Goal: Information Seeking & Learning: Learn about a topic

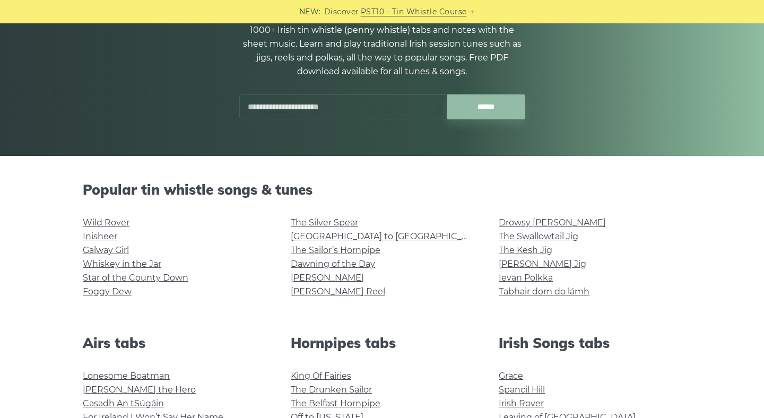
scroll to position [124, 0]
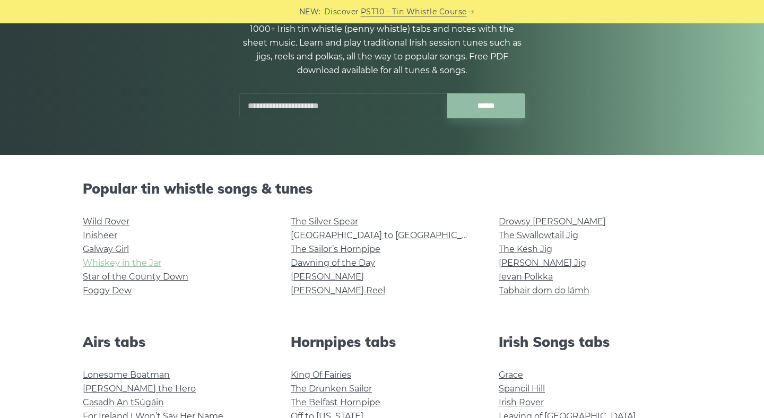
click at [118, 261] on link "Whiskey in the Jar" at bounding box center [122, 263] width 79 height 10
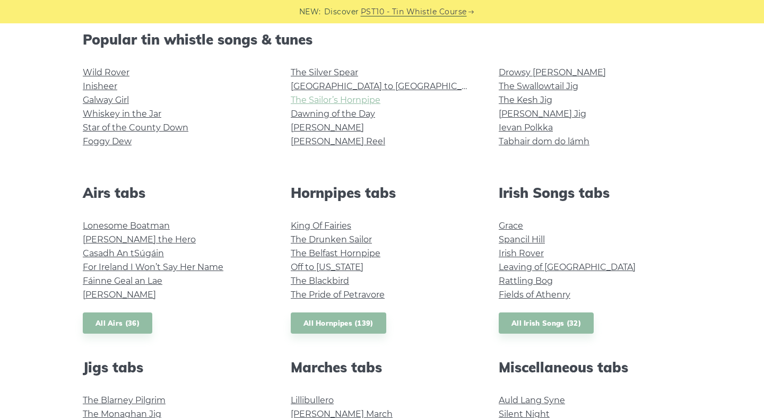
scroll to position [273, 0]
click at [343, 101] on link "The Sailor’s Hornpipe" at bounding box center [336, 99] width 90 height 10
click at [504, 114] on link "[PERSON_NAME] Jig" at bounding box center [543, 113] width 88 height 10
click at [317, 109] on link "Dawning of the Day" at bounding box center [333, 113] width 84 height 10
click at [116, 144] on link "Foggy Dew" at bounding box center [107, 141] width 49 height 10
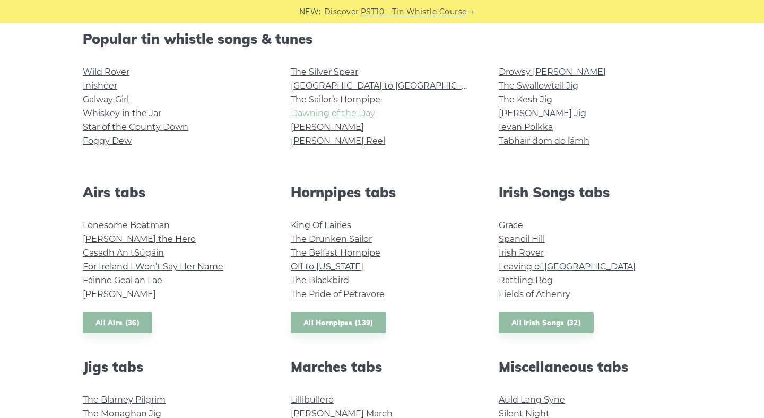
click at [303, 112] on link "Dawning of the Day" at bounding box center [333, 113] width 84 height 10
click at [305, 126] on link "[PERSON_NAME]" at bounding box center [327, 127] width 73 height 10
click at [330, 70] on link "The Silver Spear" at bounding box center [324, 72] width 67 height 10
click at [311, 139] on link "[PERSON_NAME] Reel" at bounding box center [338, 141] width 94 height 10
click at [556, 147] on li "Tabhair dom do lámh" at bounding box center [590, 141] width 183 height 14
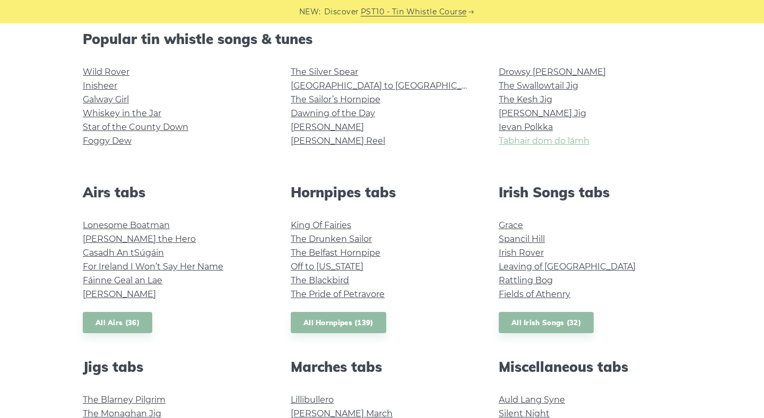
click at [546, 141] on link "Tabhair dom do lámh" at bounding box center [544, 141] width 91 height 10
click at [102, 71] on link "Wild Rover" at bounding box center [106, 72] width 47 height 10
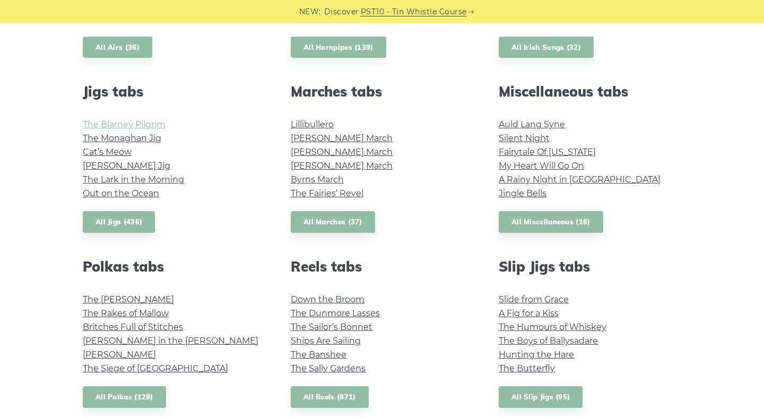
scroll to position [549, 0]
click at [110, 124] on link "The Blarney Pilgrim" at bounding box center [124, 124] width 83 height 10
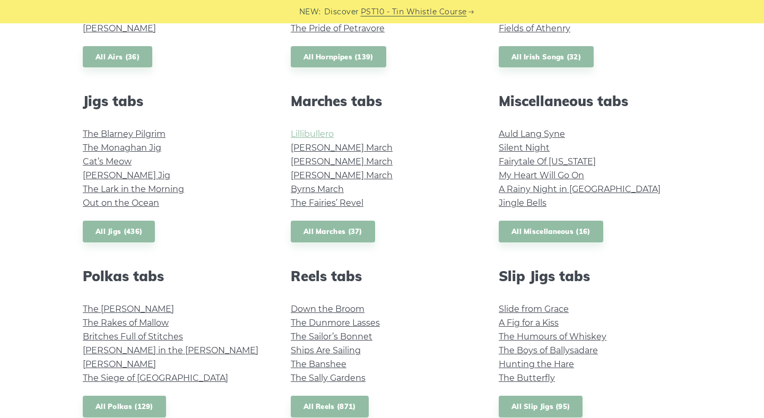
scroll to position [545, 0]
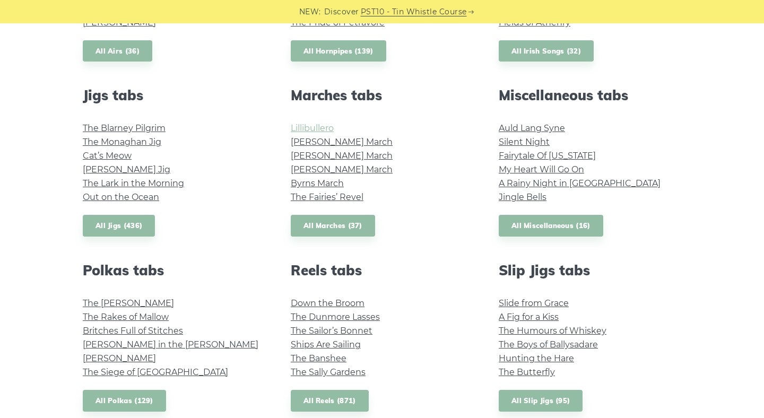
click at [305, 128] on link "Lillibullero" at bounding box center [312, 128] width 43 height 10
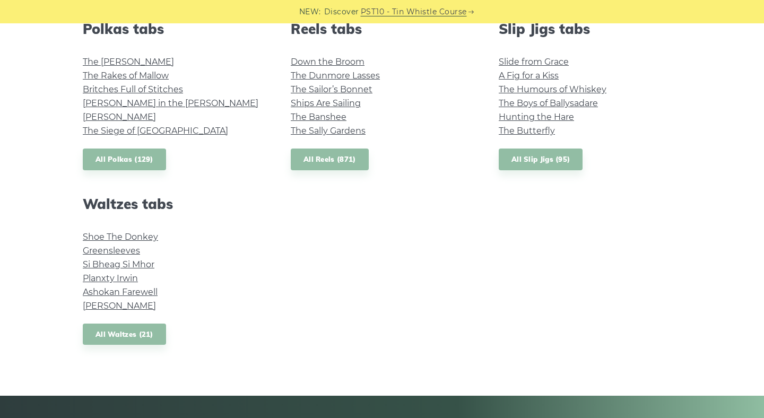
scroll to position [788, 0]
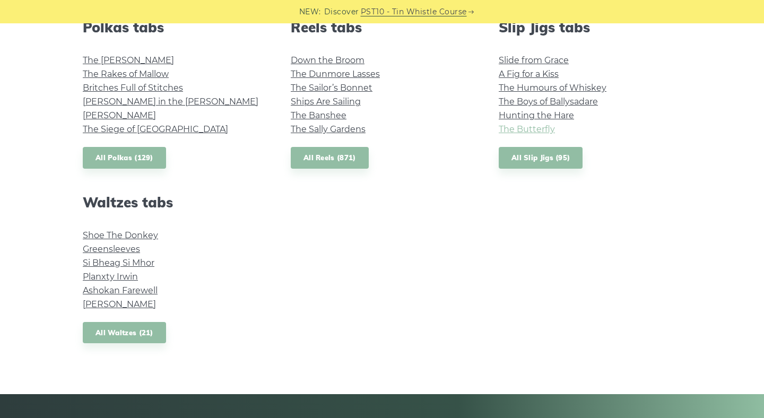
click at [526, 130] on link "The Butterfly" at bounding box center [527, 129] width 56 height 10
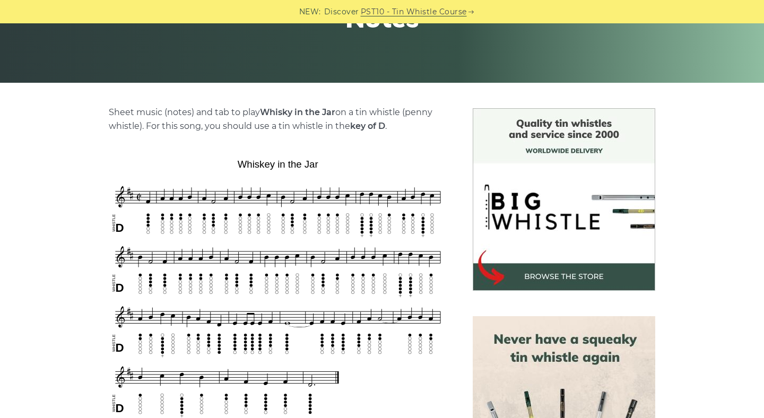
scroll to position [196, 0]
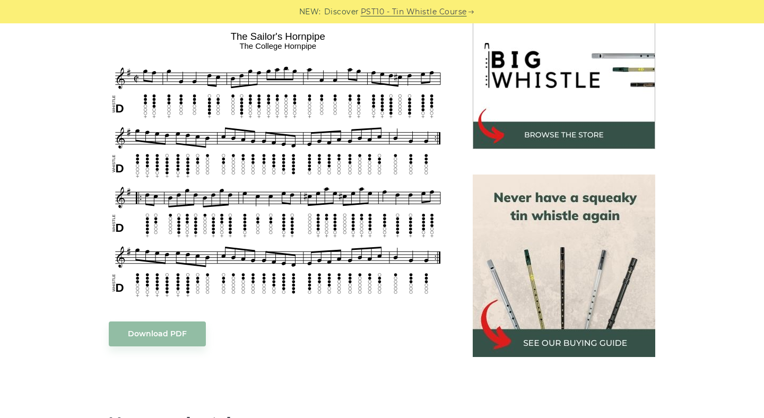
scroll to position [338, 0]
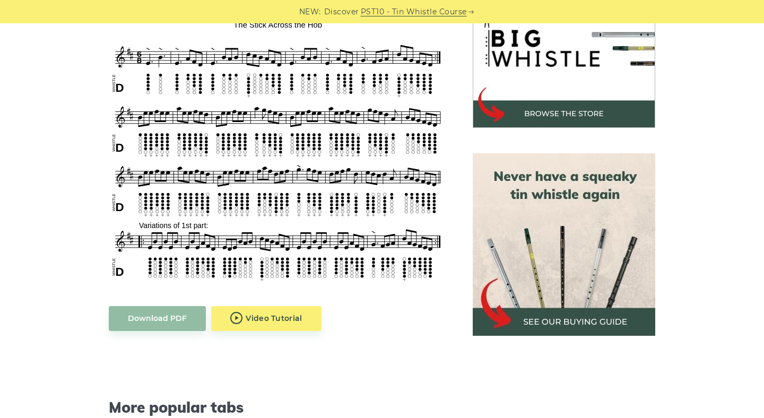
scroll to position [360, 0]
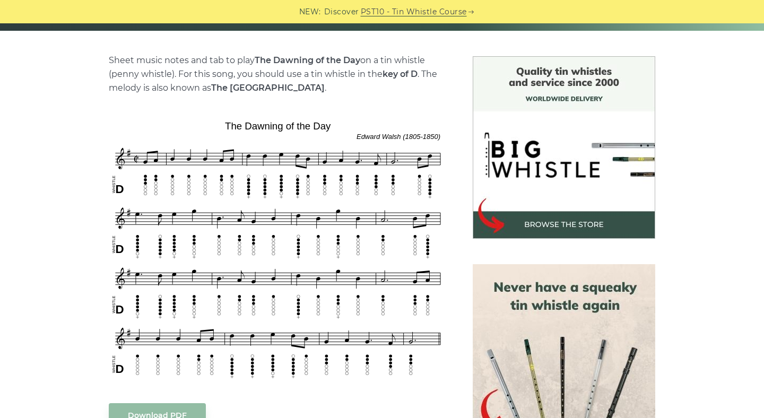
scroll to position [251, 0]
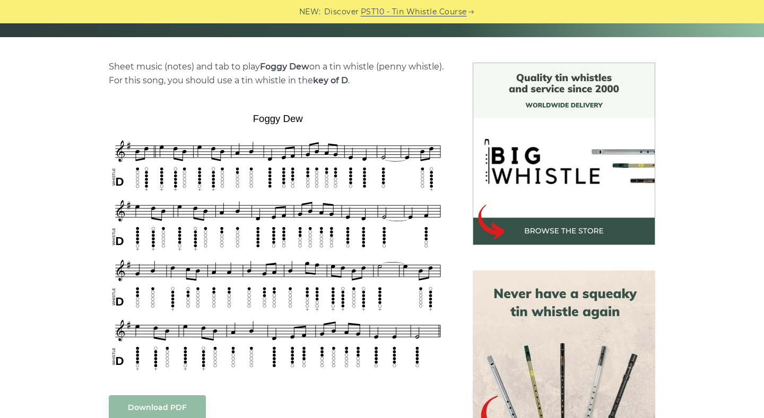
scroll to position [242, 0]
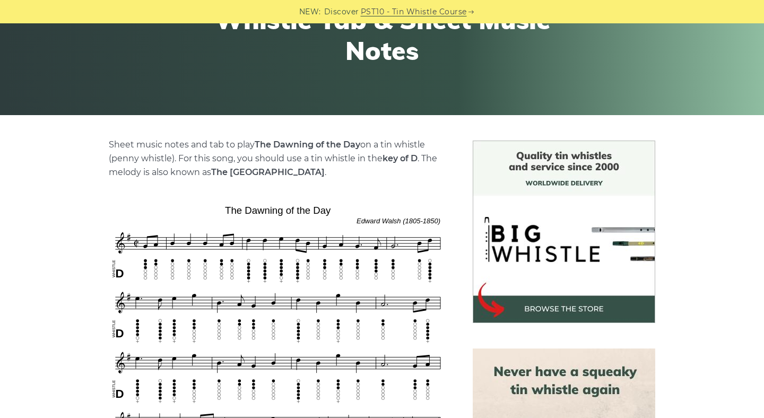
scroll to position [164, 0]
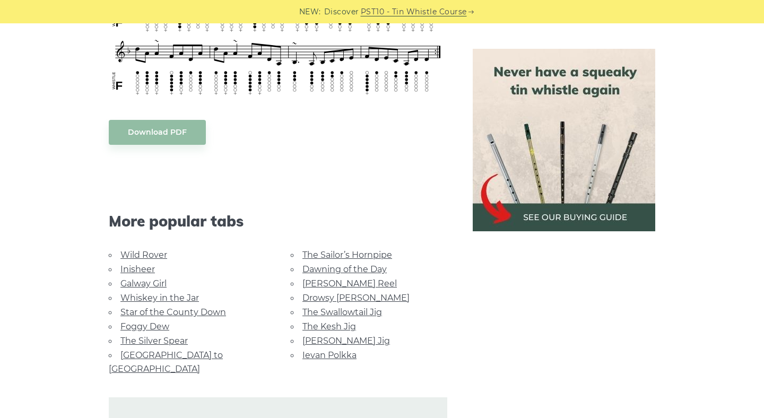
scroll to position [574, 0]
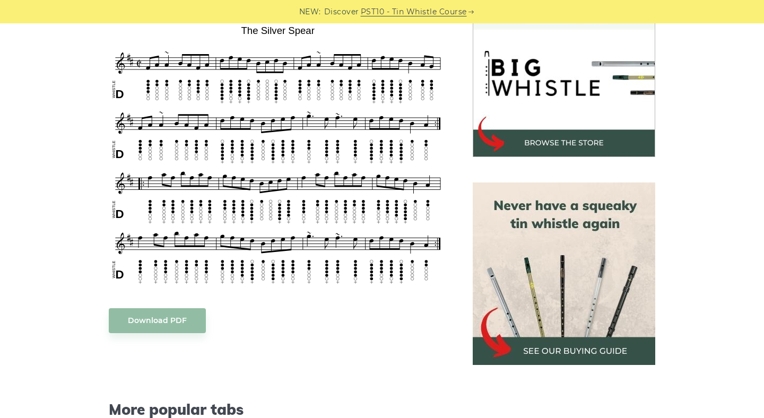
scroll to position [370, 0]
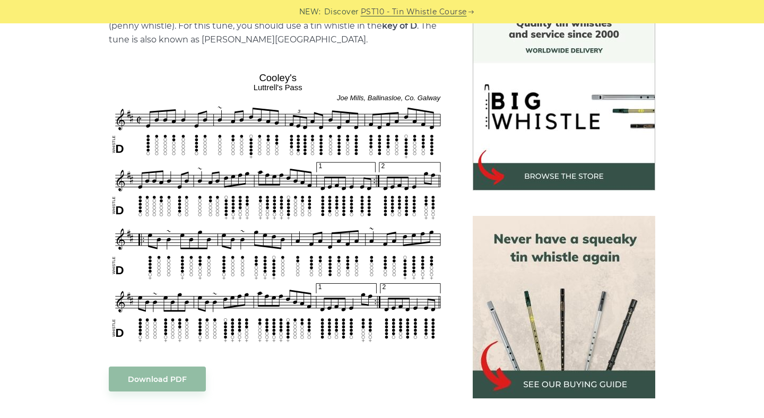
scroll to position [306, 0]
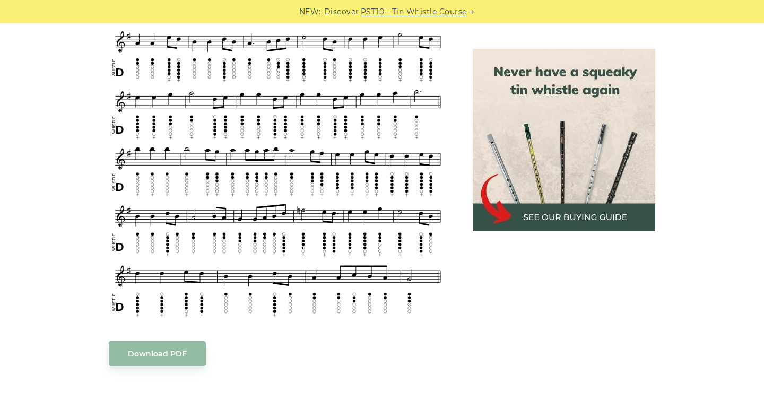
scroll to position [626, 0]
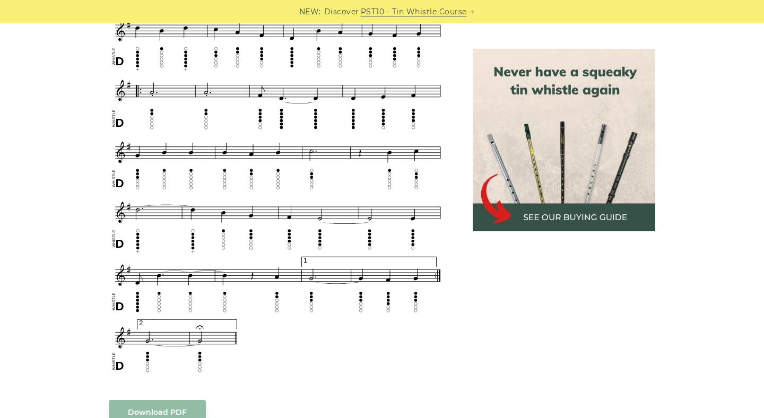
scroll to position [603, 0]
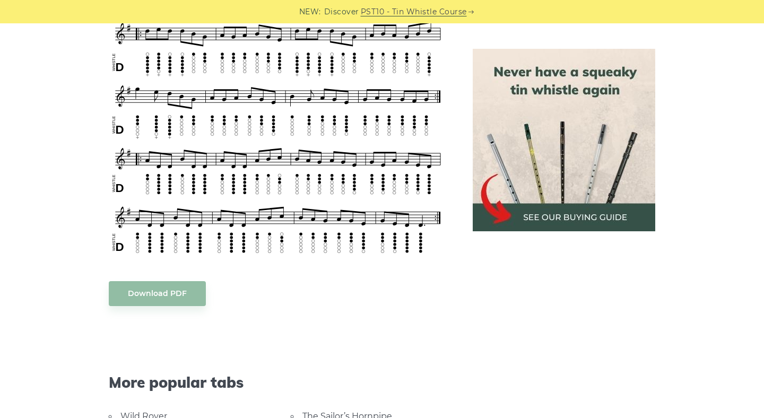
scroll to position [479, 0]
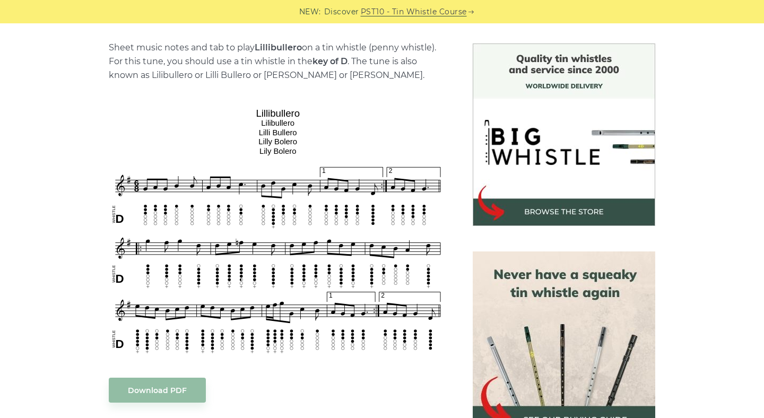
scroll to position [320, 0]
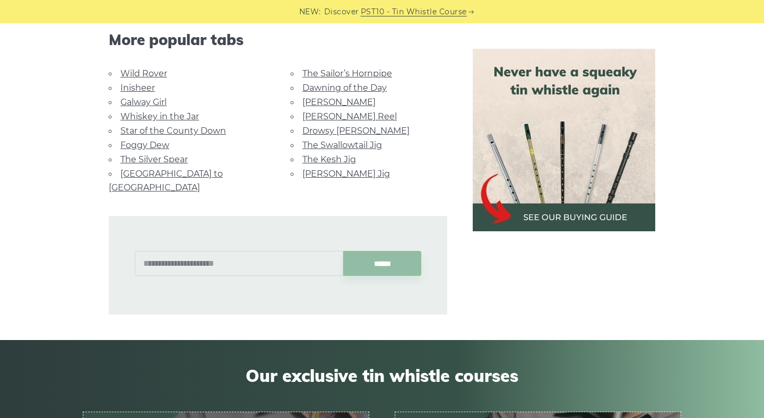
scroll to position [641, 0]
click at [140, 74] on link "Wild Rover" at bounding box center [143, 74] width 47 height 10
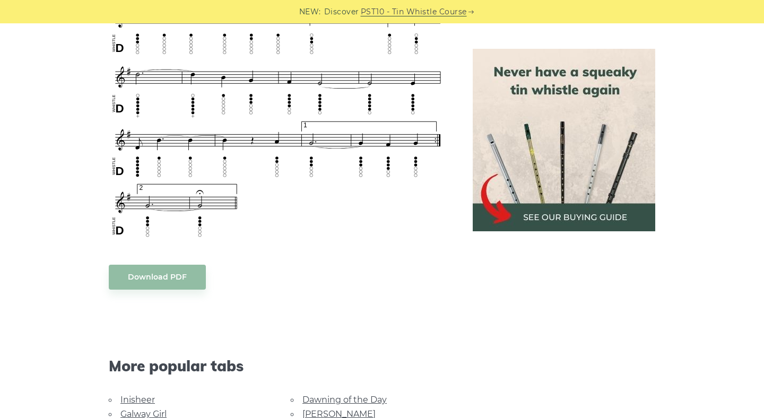
scroll to position [834, 0]
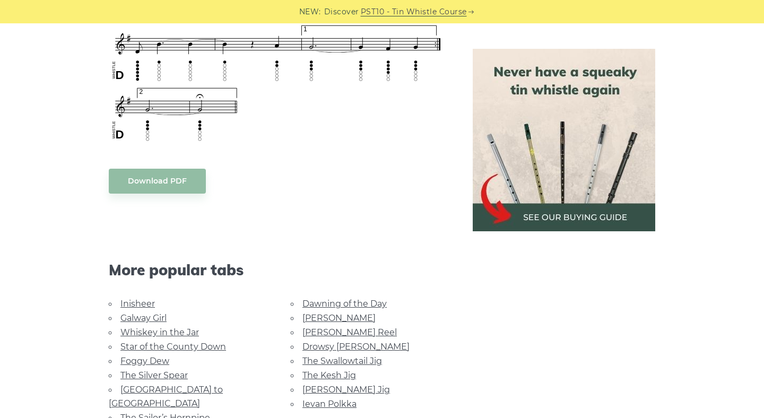
click at [145, 301] on link "Inisheer" at bounding box center [137, 304] width 34 height 10
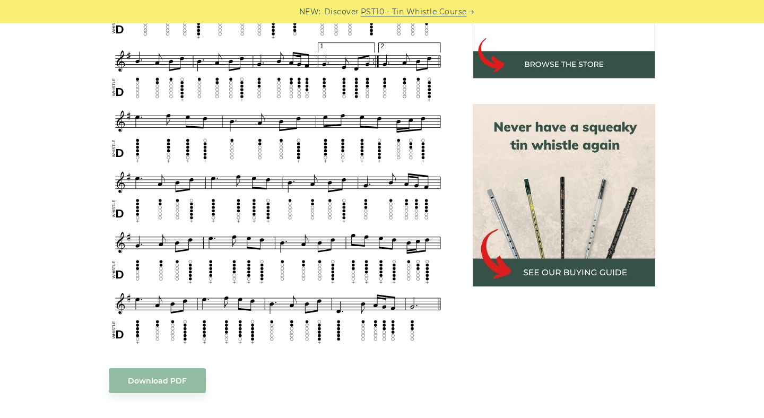
scroll to position [410, 0]
